Goal: Entertainment & Leisure: Browse casually

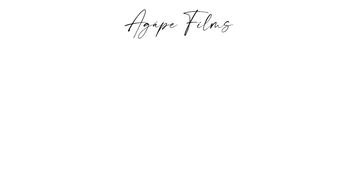
scroll to position [5, 0]
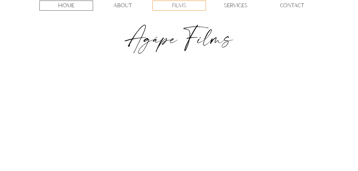
click at [174, 3] on p "FILMS" at bounding box center [179, 5] width 14 height 9
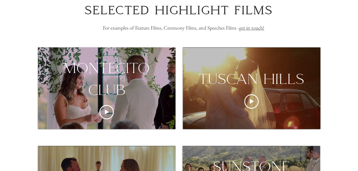
scroll to position [72, 0]
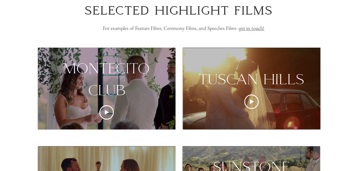
click at [85, 79] on div "montecito club" at bounding box center [106, 79] width 137 height 43
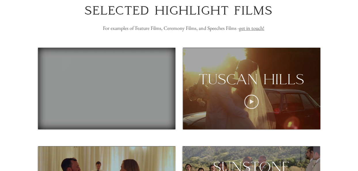
click at [248, 100] on icon "Play video" at bounding box center [251, 102] width 14 height 14
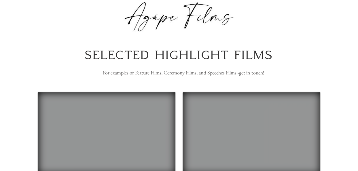
scroll to position [0, 0]
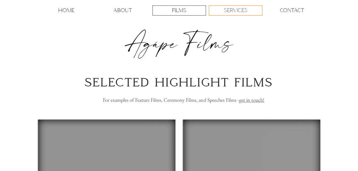
click at [235, 12] on p "SERVICES" at bounding box center [236, 10] width 24 height 9
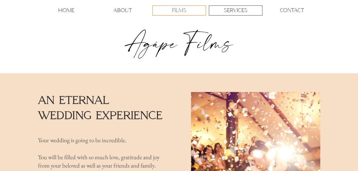
click at [176, 9] on p "FILMS" at bounding box center [179, 10] width 14 height 9
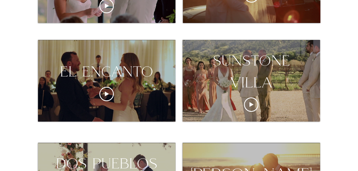
scroll to position [184, 0]
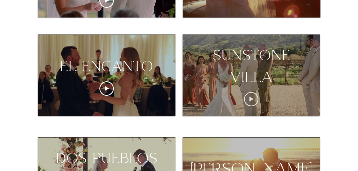
click at [250, 100] on icon "Play video" at bounding box center [251, 99] width 4 height 5
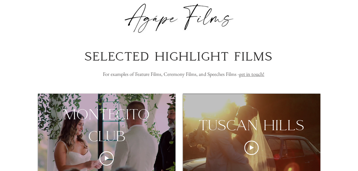
scroll to position [0, 0]
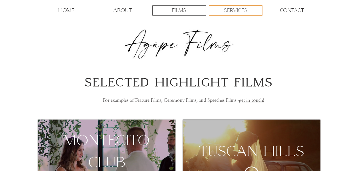
click at [243, 12] on p "SERVICES" at bounding box center [236, 10] width 24 height 9
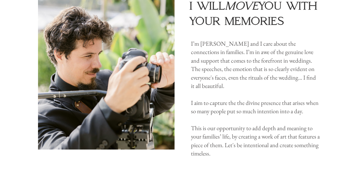
scroll to position [293, 0]
click at [14, 75] on div at bounding box center [179, 76] width 358 height 200
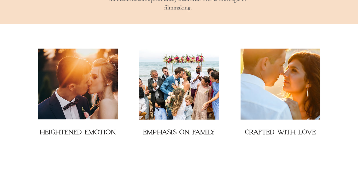
scroll to position [800, 0]
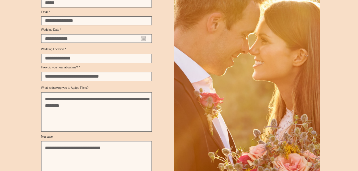
scroll to position [1139, 0]
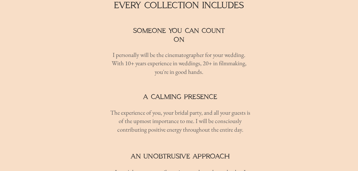
scroll to position [481, 0]
